Goal: Navigation & Orientation: Go to known website

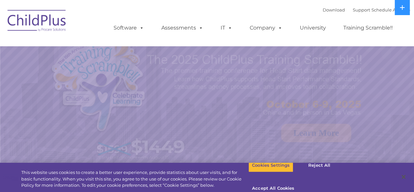
select select "MEDIUM"
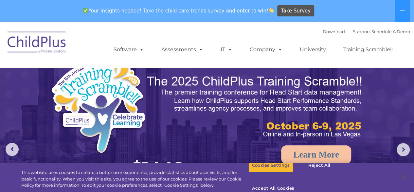
click at [39, 41] on img at bounding box center [36, 43] width 65 height 33
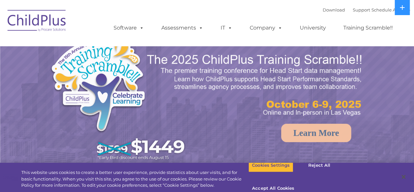
select select "MEDIUM"
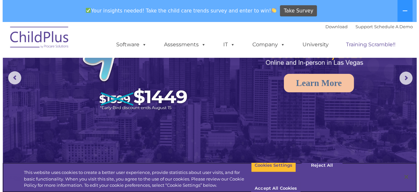
scroll to position [74, 0]
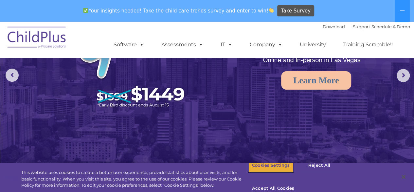
click at [275, 172] on button "Cookies Settings" at bounding box center [271, 165] width 45 height 14
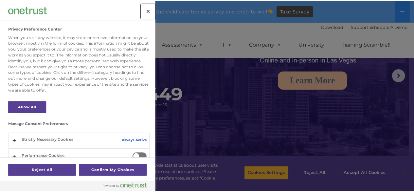
scroll to position [41, 0]
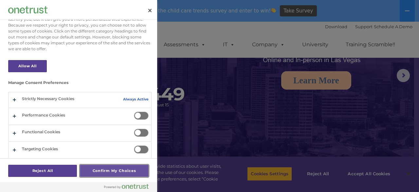
click at [108, 170] on button "Confirm My Choices" at bounding box center [114, 170] width 69 height 12
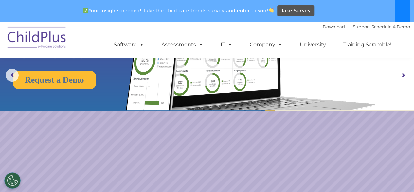
click at [400, 12] on icon at bounding box center [402, 10] width 5 height 5
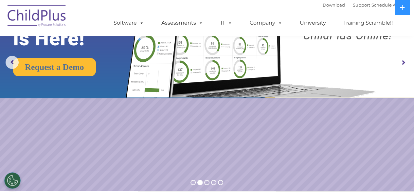
scroll to position [0, 0]
